Goal: Transaction & Acquisition: Obtain resource

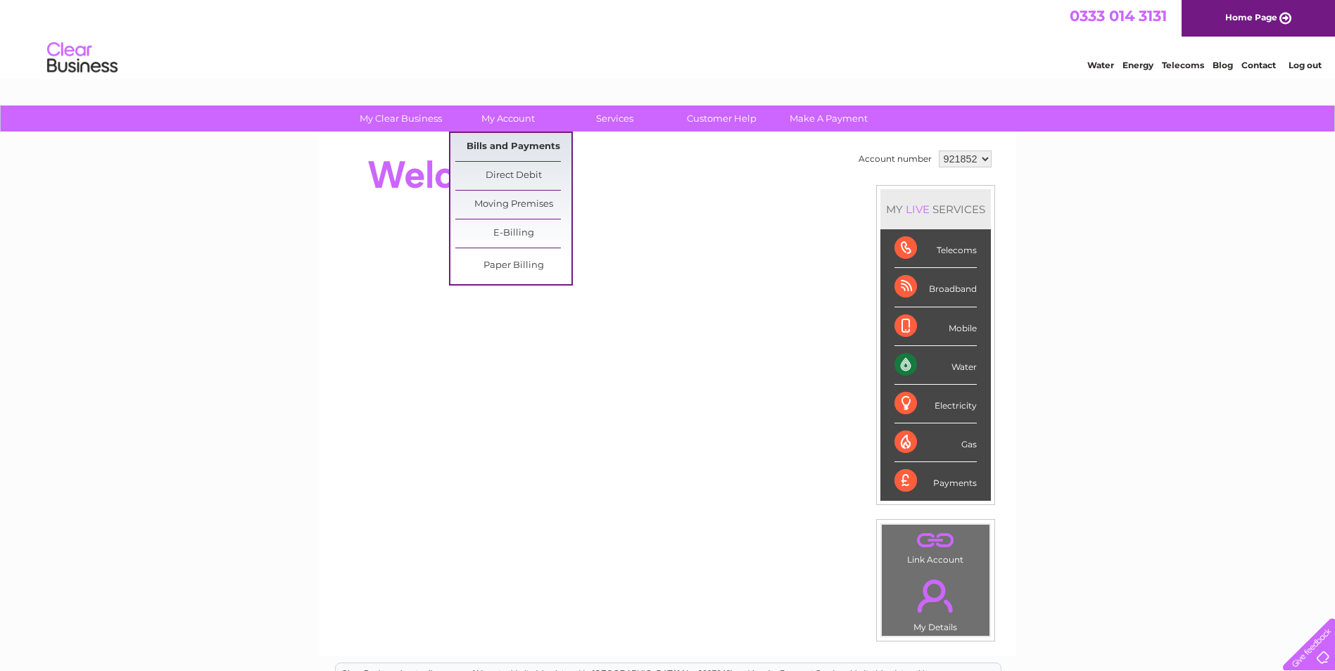
click at [498, 139] on link "Bills and Payments" at bounding box center [513, 147] width 116 height 28
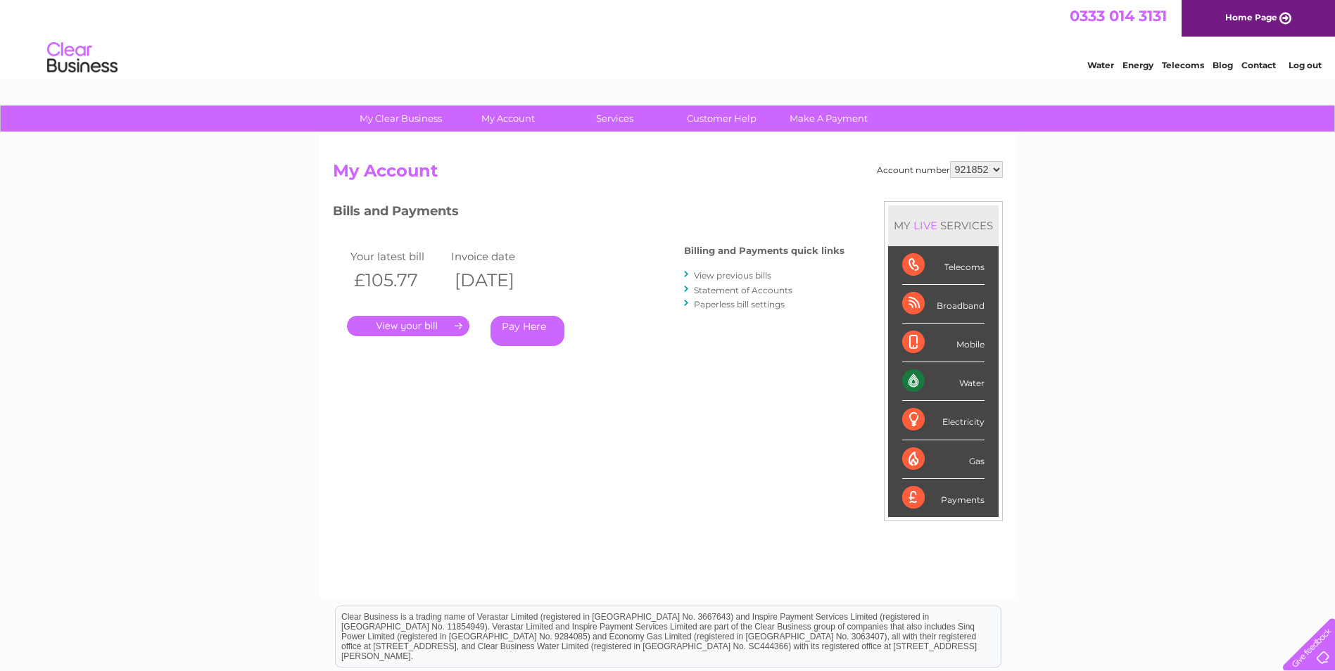
click at [425, 329] on link "." at bounding box center [408, 326] width 122 height 20
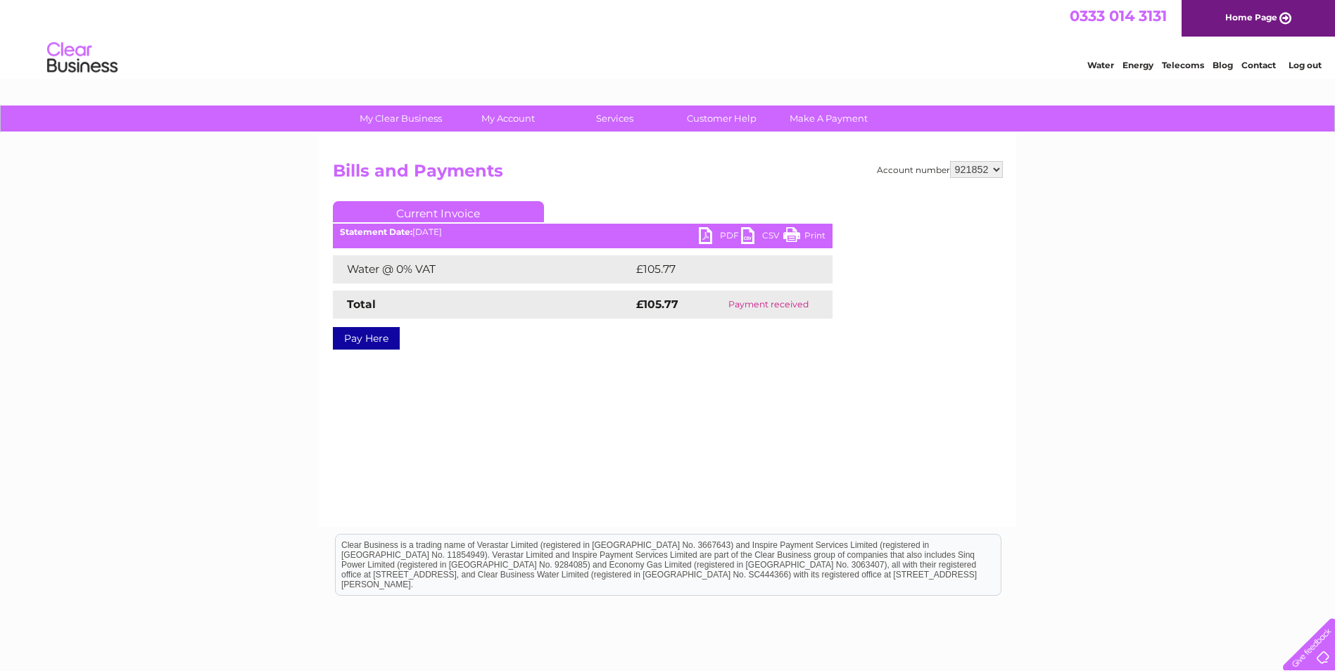
click at [710, 232] on link "PDF" at bounding box center [720, 237] width 42 height 20
click at [797, 388] on div "Account number 921852 922712 928323 945319 957130 966955 969687 971386 972845 9…" at bounding box center [667, 330] width 697 height 394
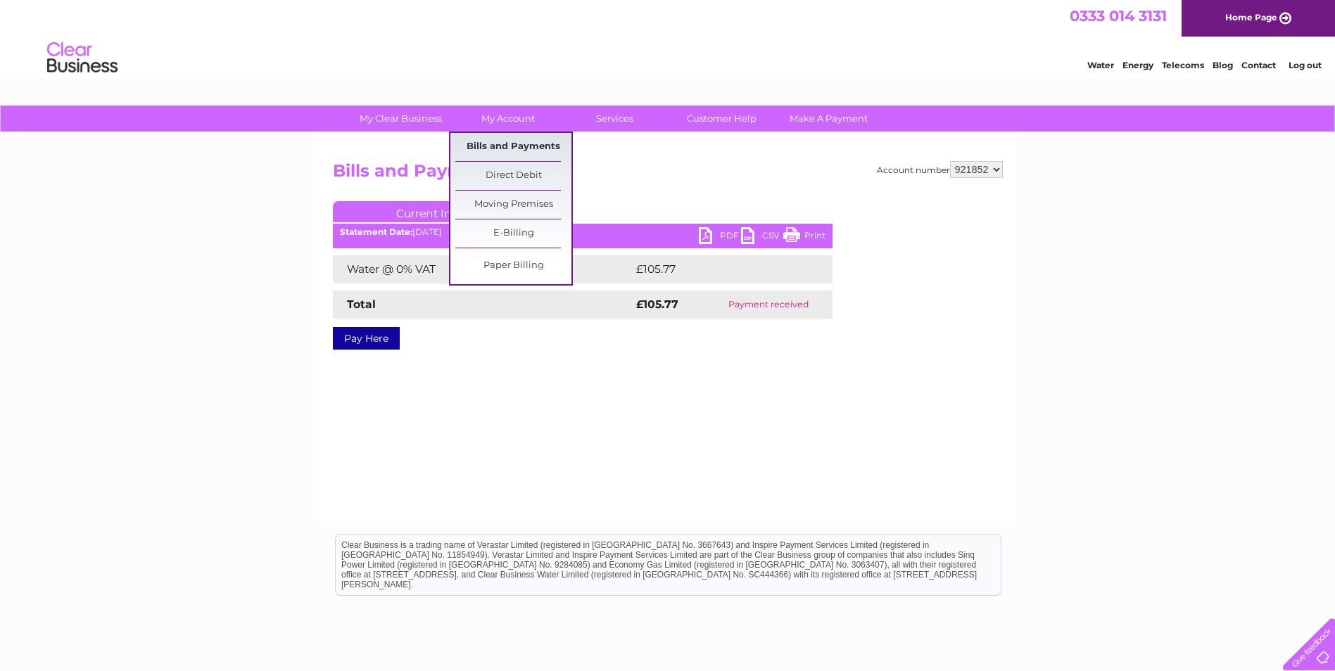
click at [519, 144] on link "Bills and Payments" at bounding box center [513, 147] width 116 height 28
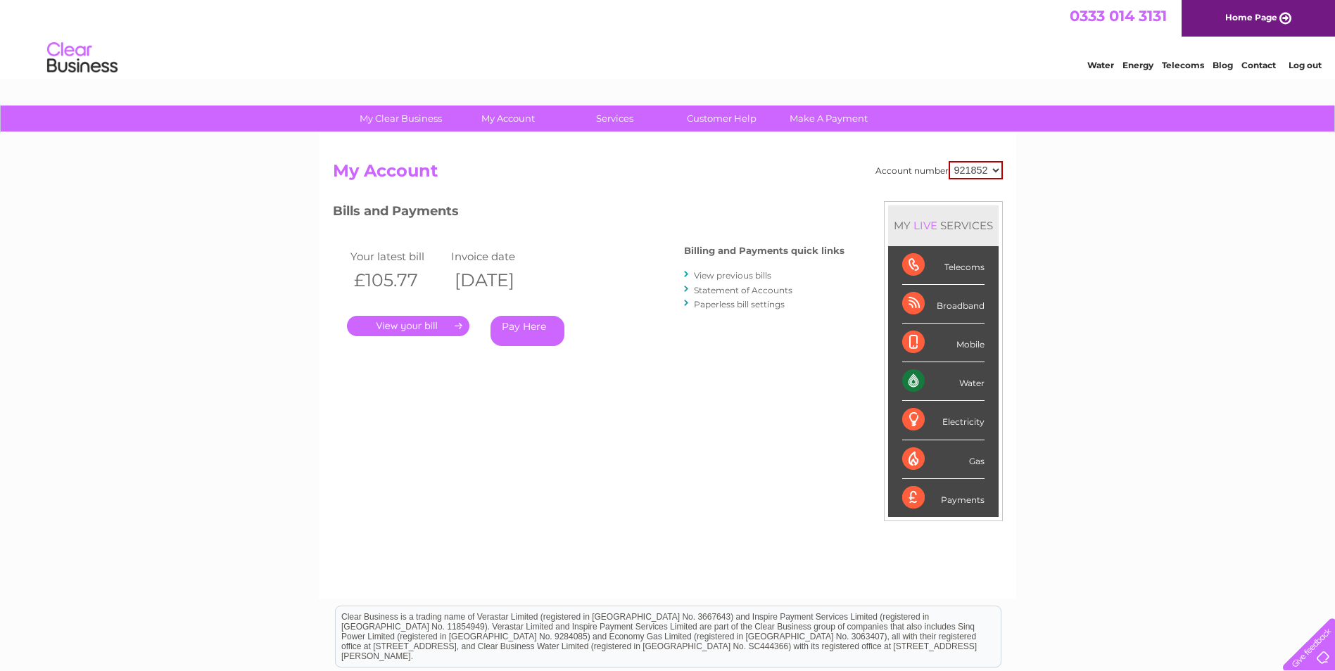
click at [996, 168] on select "921852 922712 928323 945319 957130 966955 969687 971386 972845 972847 972848 99…" at bounding box center [976, 170] width 54 height 18
select select "922712"
click at [949, 161] on select "921852 922712 928323 945319 957130 966955 969687 971386 972845 972847 972848 99…" at bounding box center [976, 170] width 54 height 18
click at [408, 327] on link "." at bounding box center [408, 326] width 122 height 20
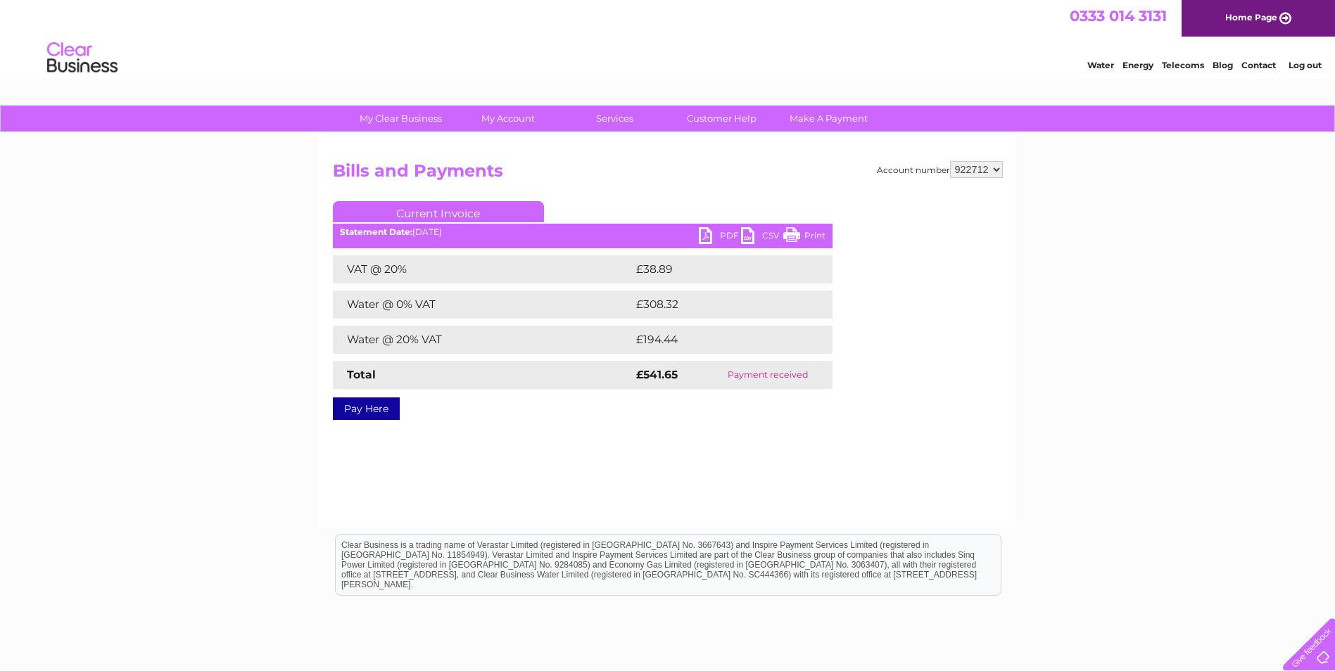
click at [719, 232] on link "PDF" at bounding box center [720, 237] width 42 height 20
click at [996, 169] on select "921852 922712 928323 945319 957130 966955 969687 971386 972845 972847 972848 99…" at bounding box center [976, 169] width 53 height 17
select select "928323"
click at [950, 161] on select "921852 922712 928323 945319 957130 966955 969687 971386 972845 972847 972848 99…" at bounding box center [976, 169] width 53 height 17
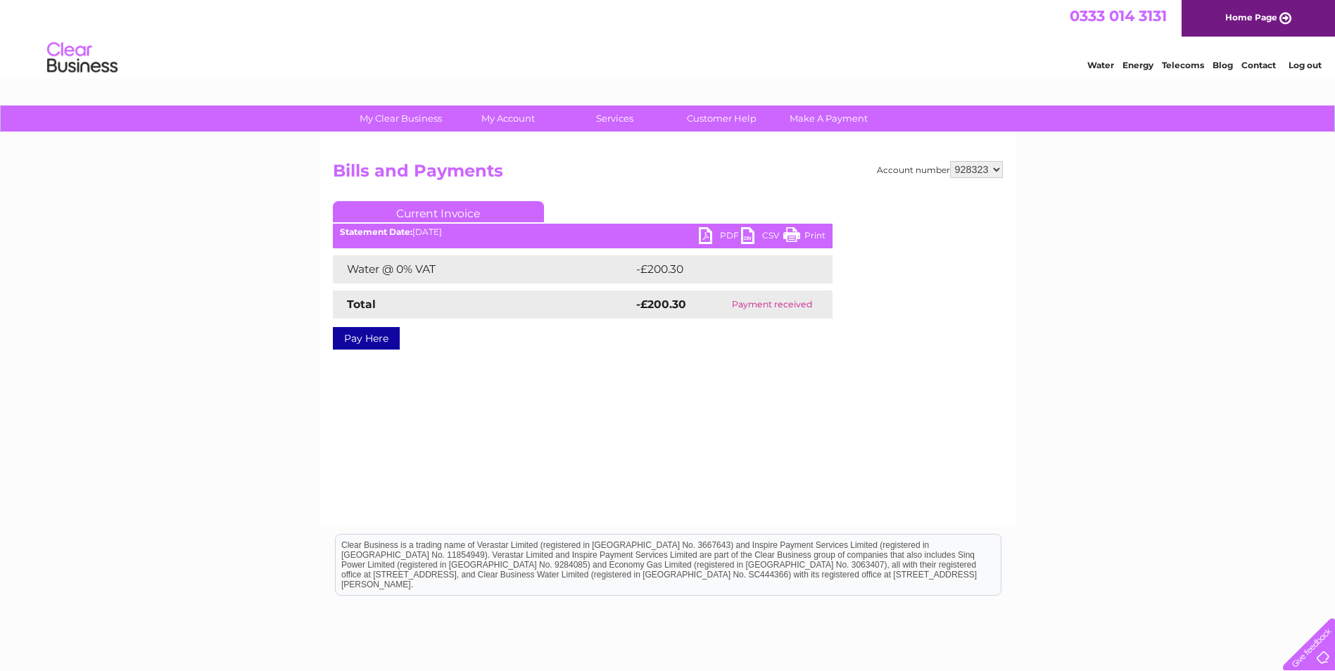
click at [999, 170] on select "921852 922712 928323 945319 957130 966955 969687 971386 972845 972847 972848 99…" at bounding box center [976, 169] width 53 height 17
select select "945319"
click at [950, 161] on select "921852 922712 928323 945319 957130 966955 969687 971386 972845 972847 972848 99…" at bounding box center [976, 169] width 53 height 17
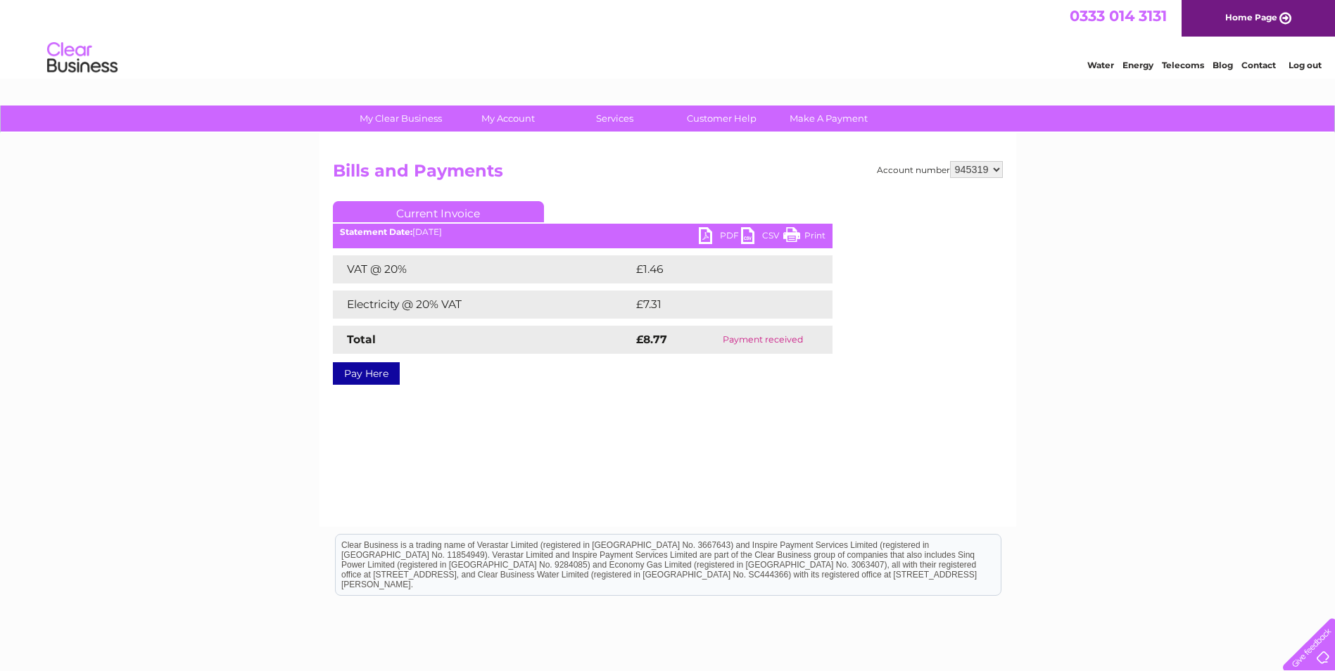
click at [998, 168] on select "921852 922712 928323 945319 957130 966955 969687 971386 972845 972847 972848 99…" at bounding box center [976, 169] width 53 height 17
select select "957130"
click at [950, 161] on select "921852 922712 928323 945319 957130 966955 969687 971386 972845 972847 972848 99…" at bounding box center [976, 169] width 53 height 17
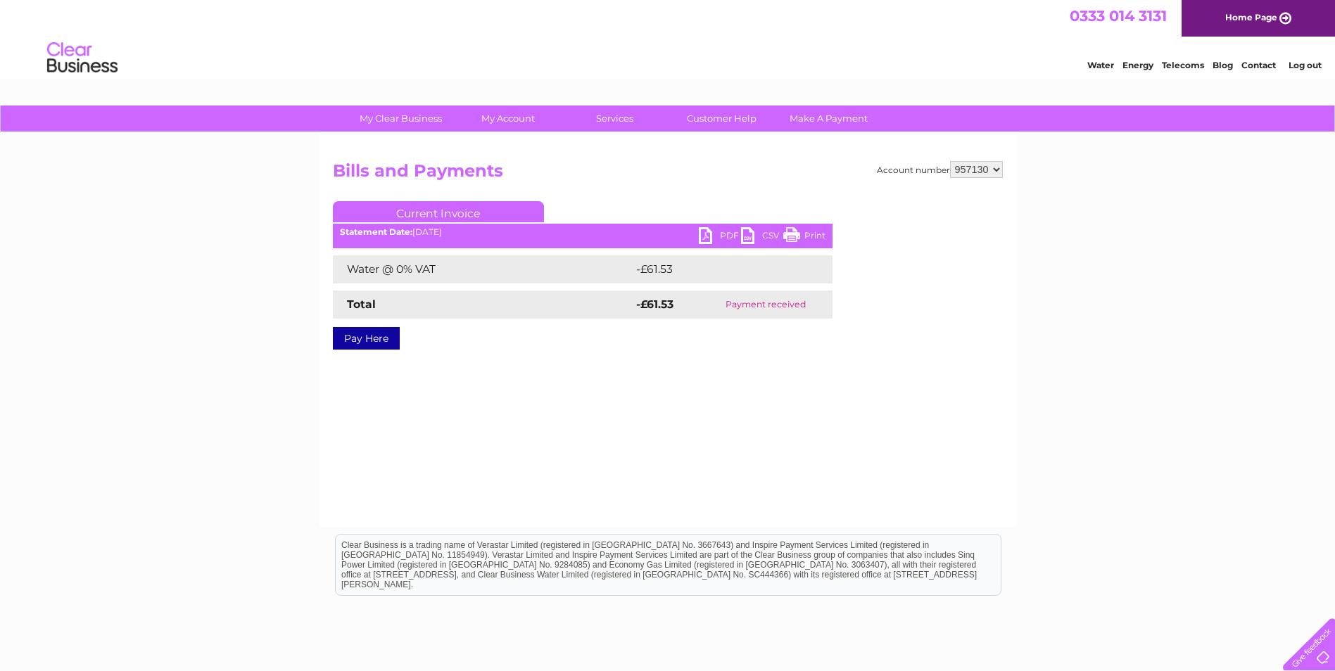
click at [998, 169] on select "921852 922712 928323 945319 957130 966955 969687 971386 972845 972847 972848 99…" at bounding box center [976, 169] width 53 height 17
select select "966955"
click at [950, 161] on select "921852 922712 928323 945319 957130 966955 969687 971386 972845 972847 972848 99…" at bounding box center [976, 169] width 53 height 17
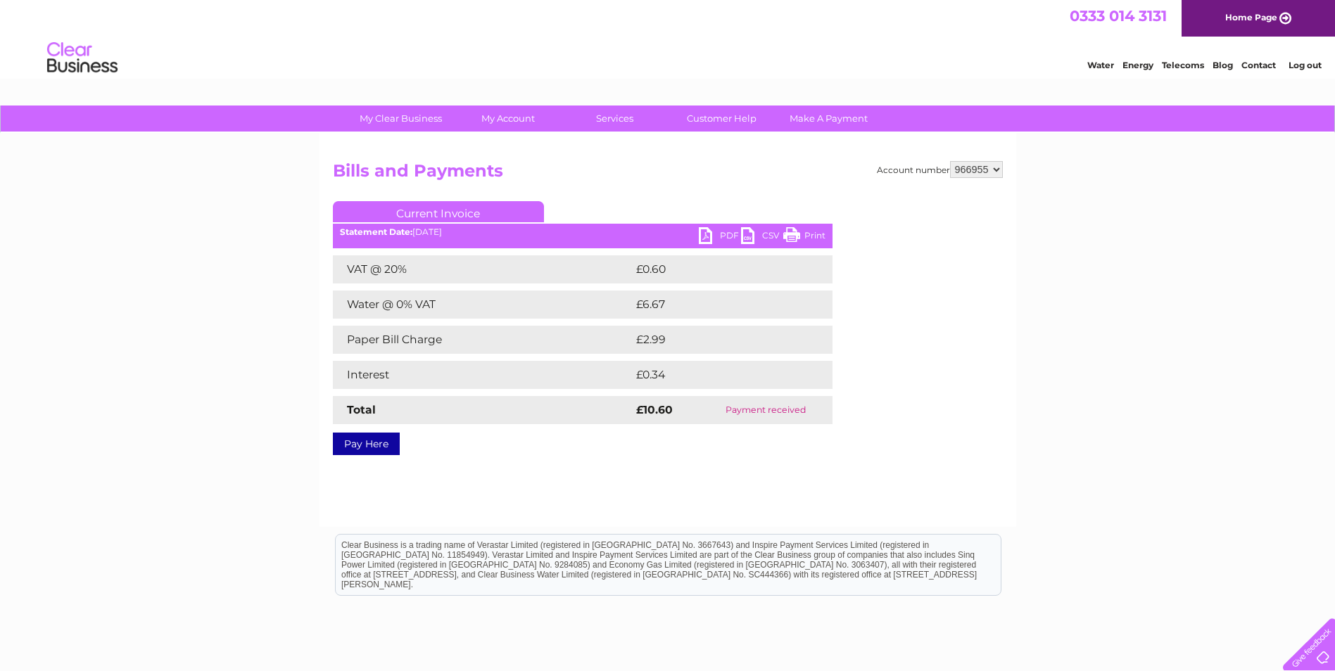
click at [999, 170] on select "921852 922712 928323 945319 957130 966955 969687 971386 972845 972847 972848 99…" at bounding box center [976, 169] width 53 height 17
select select "969687"
click at [950, 161] on select "921852 922712 928323 945319 957130 966955 969687 971386 972845 972847 972848 99…" at bounding box center [976, 169] width 53 height 17
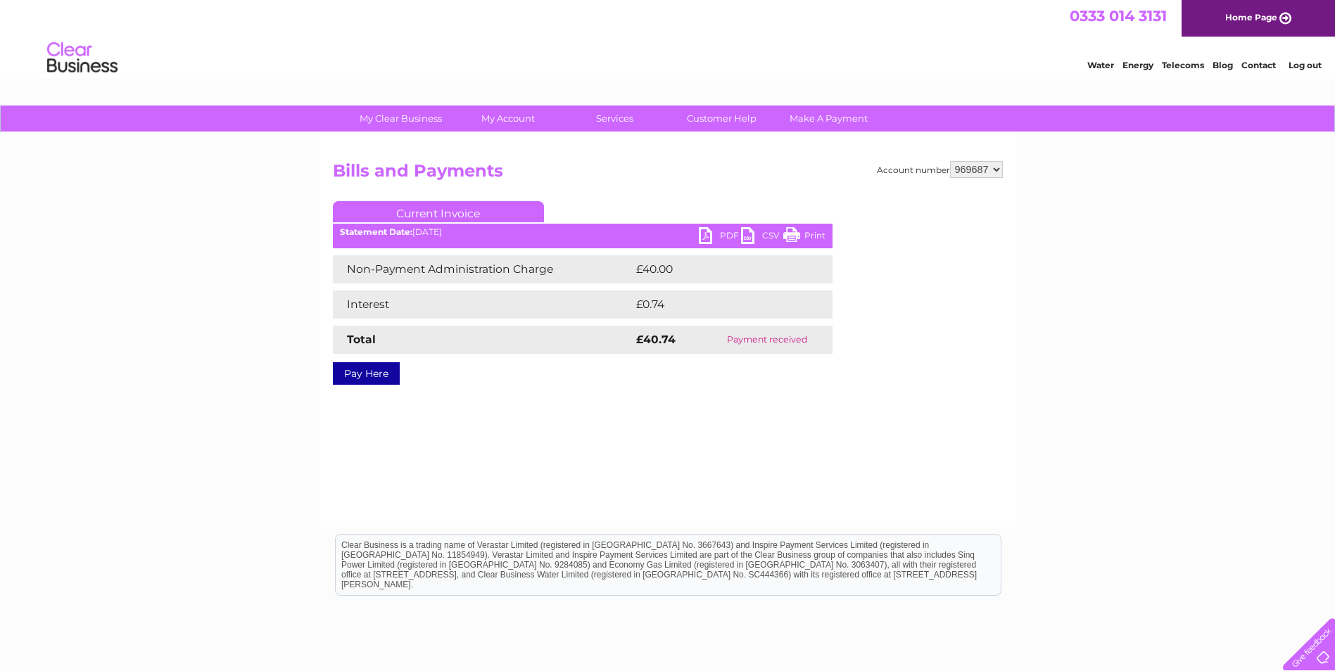
click at [999, 172] on select "921852 922712 928323 945319 957130 966955 969687 971386 972845 972847 972848 99…" at bounding box center [976, 169] width 53 height 17
select select "971386"
click at [950, 161] on select "921852 922712 928323 945319 957130 966955 969687 971386 972845 972847 972848 99…" at bounding box center [976, 169] width 53 height 17
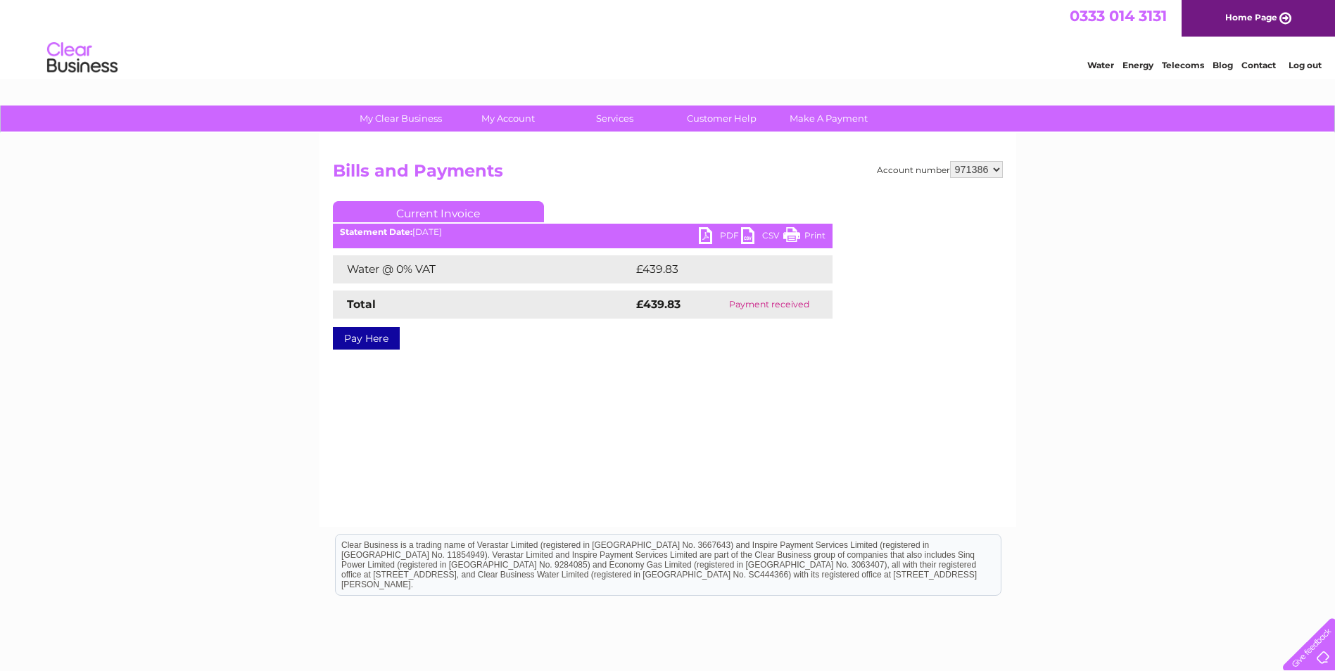
click at [702, 236] on link "PDF" at bounding box center [720, 237] width 42 height 20
click at [1147, 419] on div "My Clear Business Login Details My Details My Preferences Link Account My Accou…" at bounding box center [667, 437] width 1335 height 662
click at [999, 170] on select "921852 922712 928323 945319 957130 966955 969687 971386 972845 972847 972848 99…" at bounding box center [976, 169] width 53 height 17
select select "972845"
click at [950, 161] on select "921852 922712 928323 945319 957130 966955 969687 971386 972845 972847 972848 99…" at bounding box center [976, 169] width 53 height 17
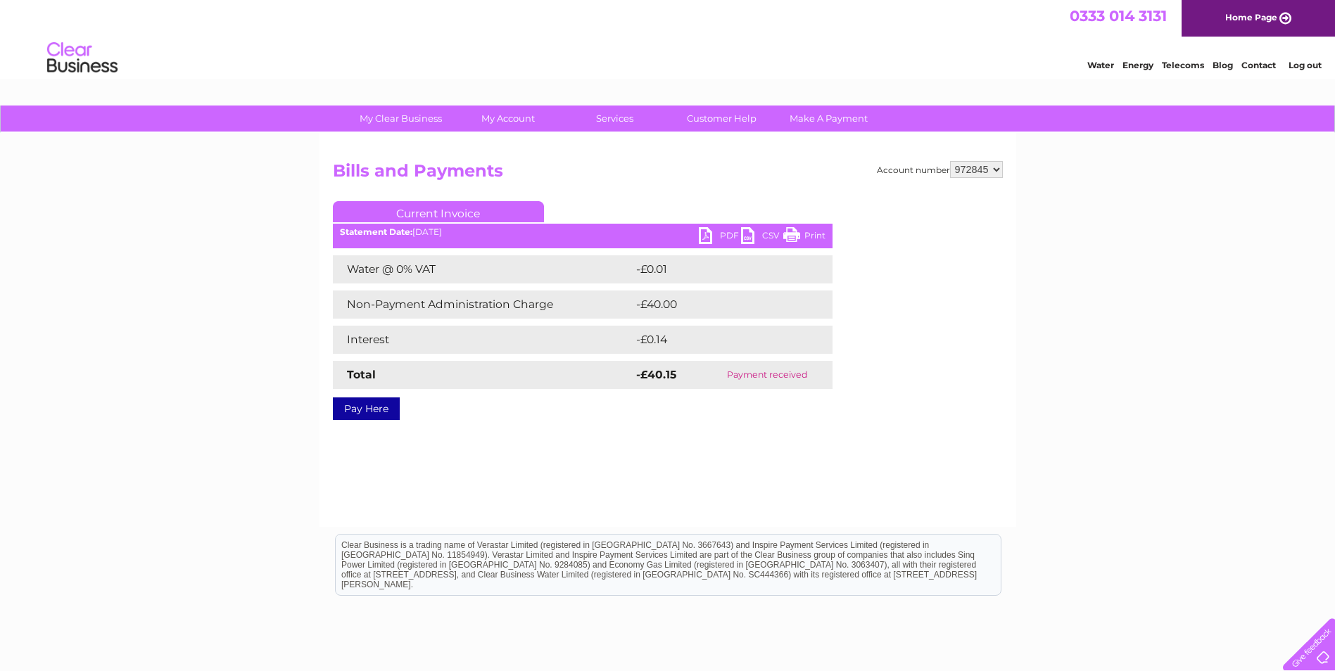
click at [999, 167] on select "921852 922712 928323 945319 957130 966955 969687 971386 972845 972847 972848 99…" at bounding box center [976, 169] width 53 height 17
select select "972847"
click at [950, 161] on select "921852 922712 928323 945319 957130 966955 969687 971386 972845 972847 972848 99…" at bounding box center [976, 169] width 53 height 17
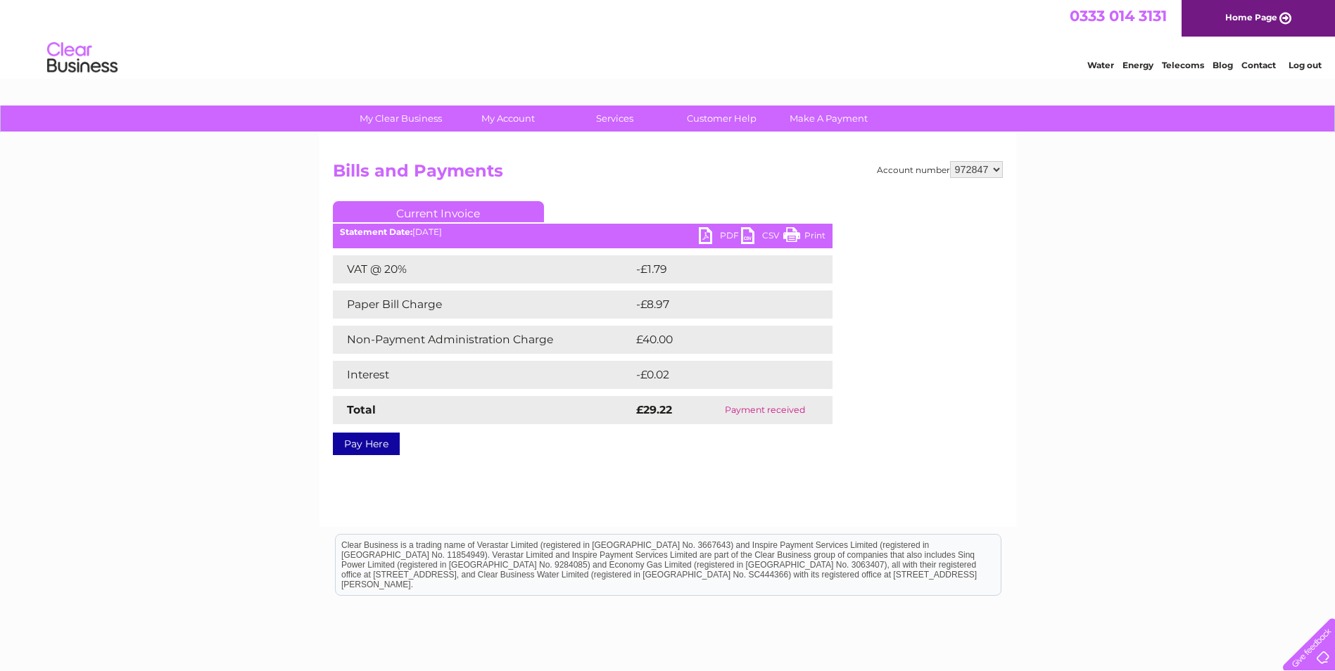
click at [996, 172] on select "921852 922712 928323 945319 957130 966955 969687 971386 972845 972847 972848 99…" at bounding box center [976, 169] width 53 height 17
select select "972848"
click at [950, 161] on select "921852 922712 928323 945319 957130 966955 969687 971386 972845 972847 972848 99…" at bounding box center [976, 169] width 53 height 17
click at [998, 167] on select "921852 922712 928323 945319 957130 966955 969687 971386 972845 972847 972848 99…" at bounding box center [976, 169] width 53 height 17
select select "992429"
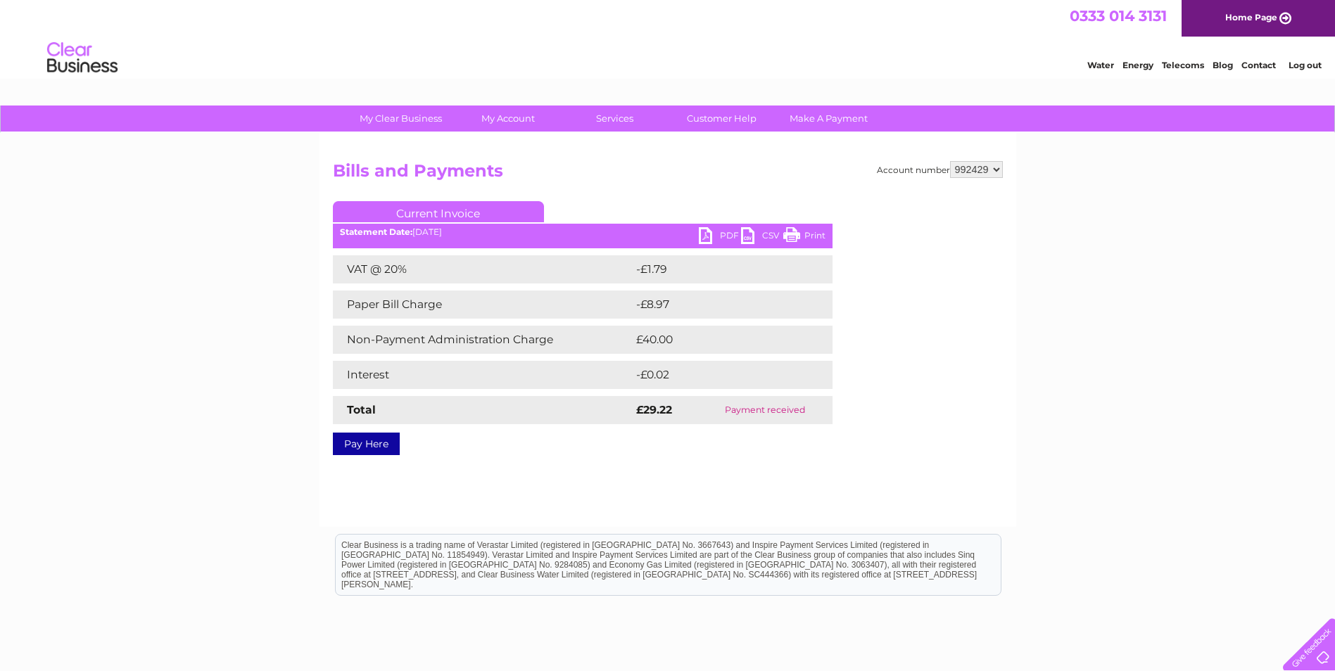
click at [950, 161] on select "921852 922712 928323 945319 957130 966955 969687 971386 972845 972847 972848 99…" at bounding box center [976, 169] width 53 height 17
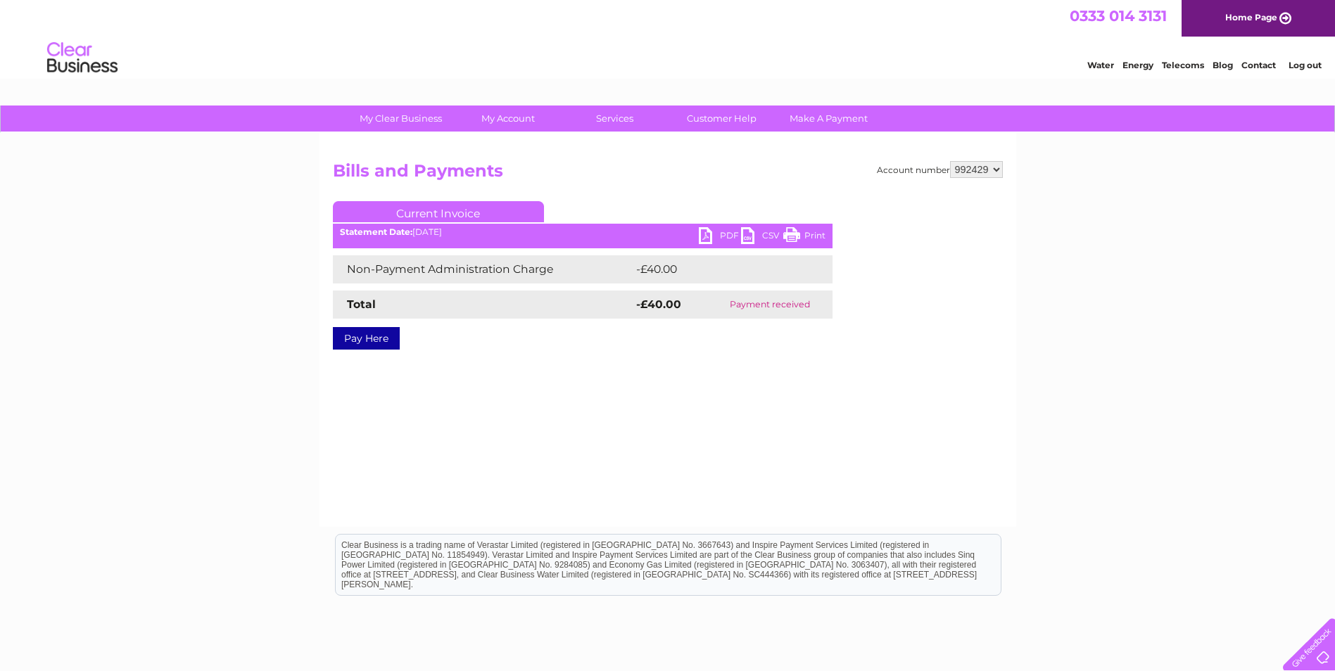
click at [1298, 68] on link "Log out" at bounding box center [1304, 65] width 33 height 11
